Goal: Check status: Check status

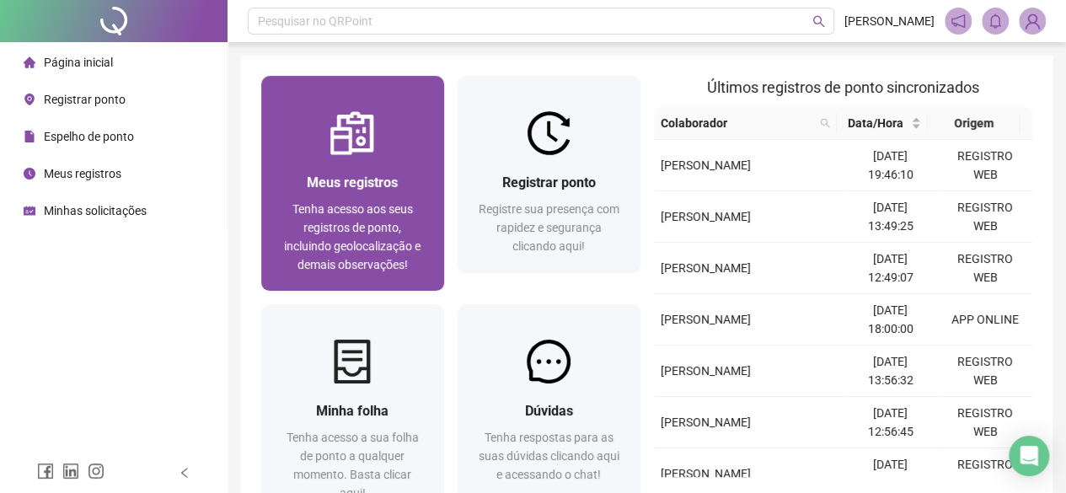
click at [377, 227] on span "Tenha acesso aos seus registros de ponto, incluindo geolocalização e demais obs…" at bounding box center [352, 236] width 136 height 69
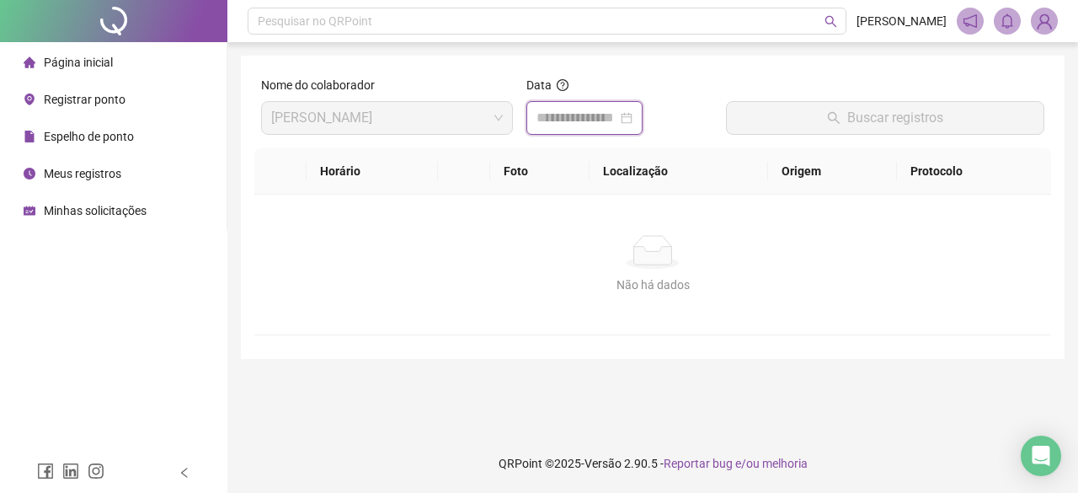
click at [617, 112] on input at bounding box center [577, 118] width 81 height 20
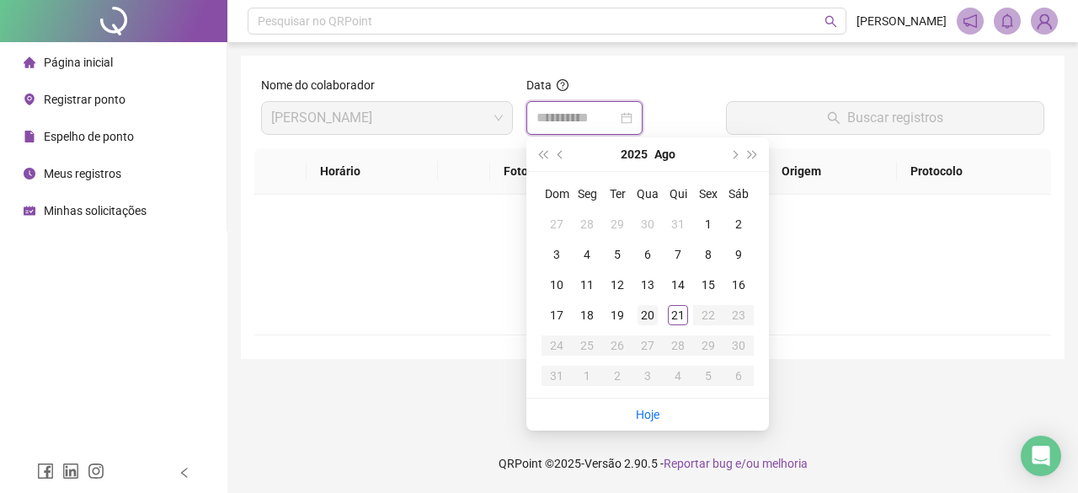
type input "**********"
click at [682, 313] on div "21" at bounding box center [678, 315] width 20 height 20
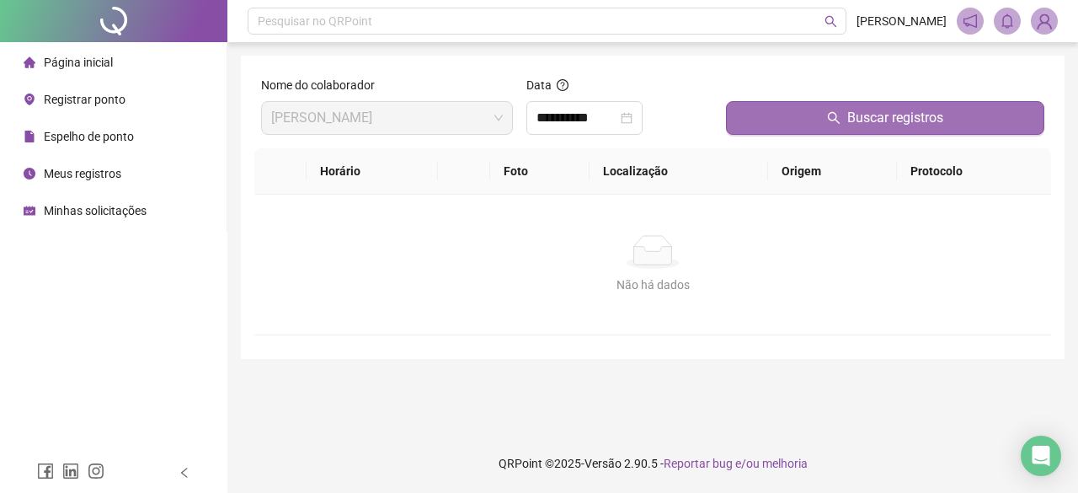
click at [853, 134] on button "Buscar registros" at bounding box center [885, 118] width 318 height 34
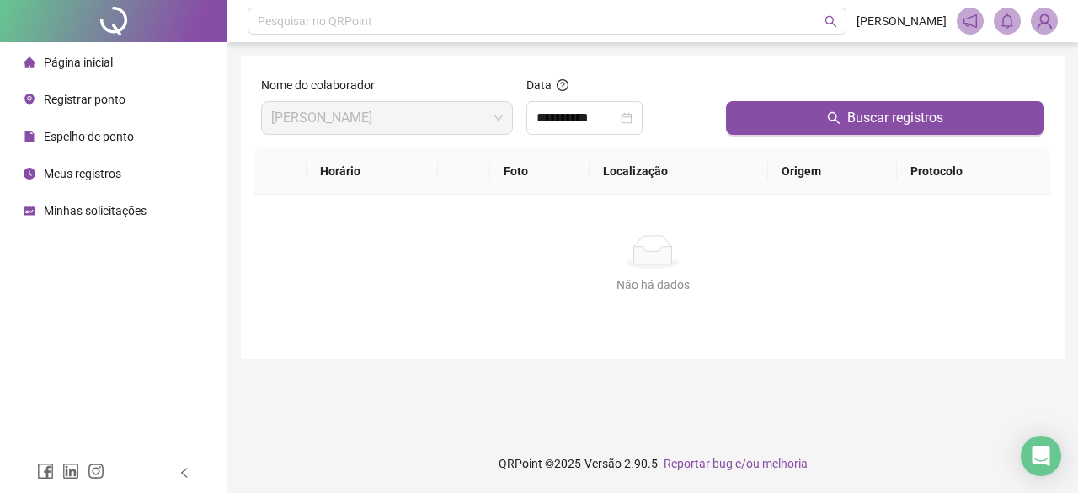
click at [1046, 19] on img at bounding box center [1044, 20] width 25 height 25
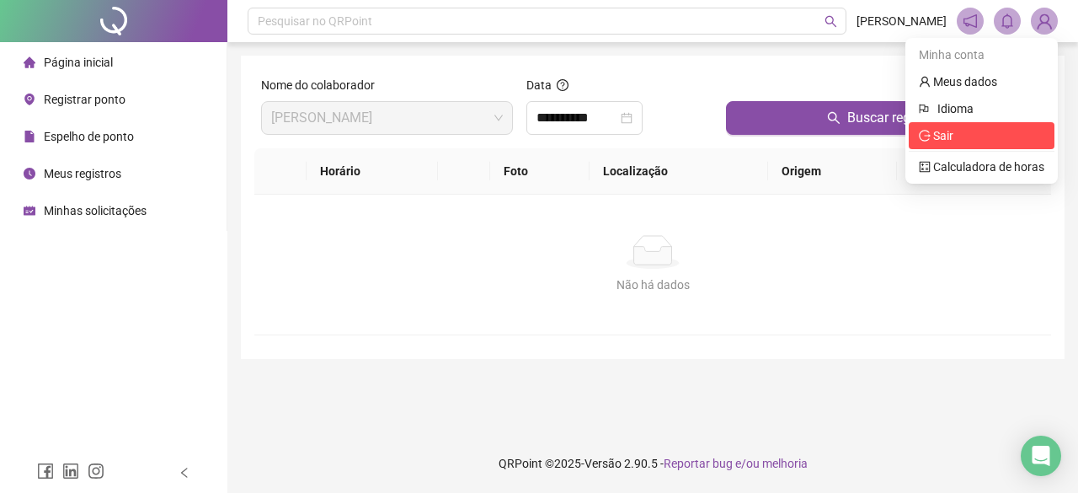
click at [933, 137] on span "Sair" at bounding box center [936, 135] width 35 height 13
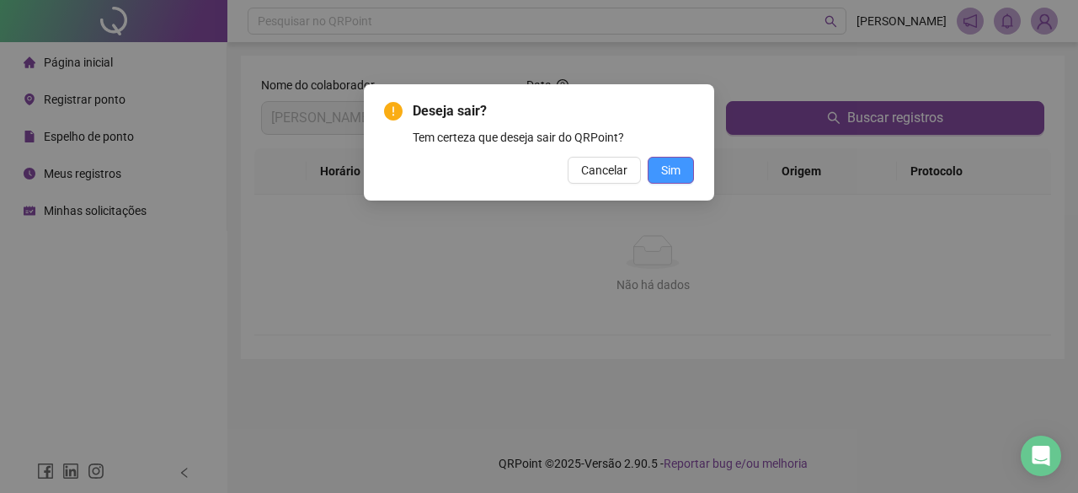
click at [677, 169] on span "Sim" at bounding box center [670, 170] width 19 height 19
